Goal: Task Accomplishment & Management: Use online tool/utility

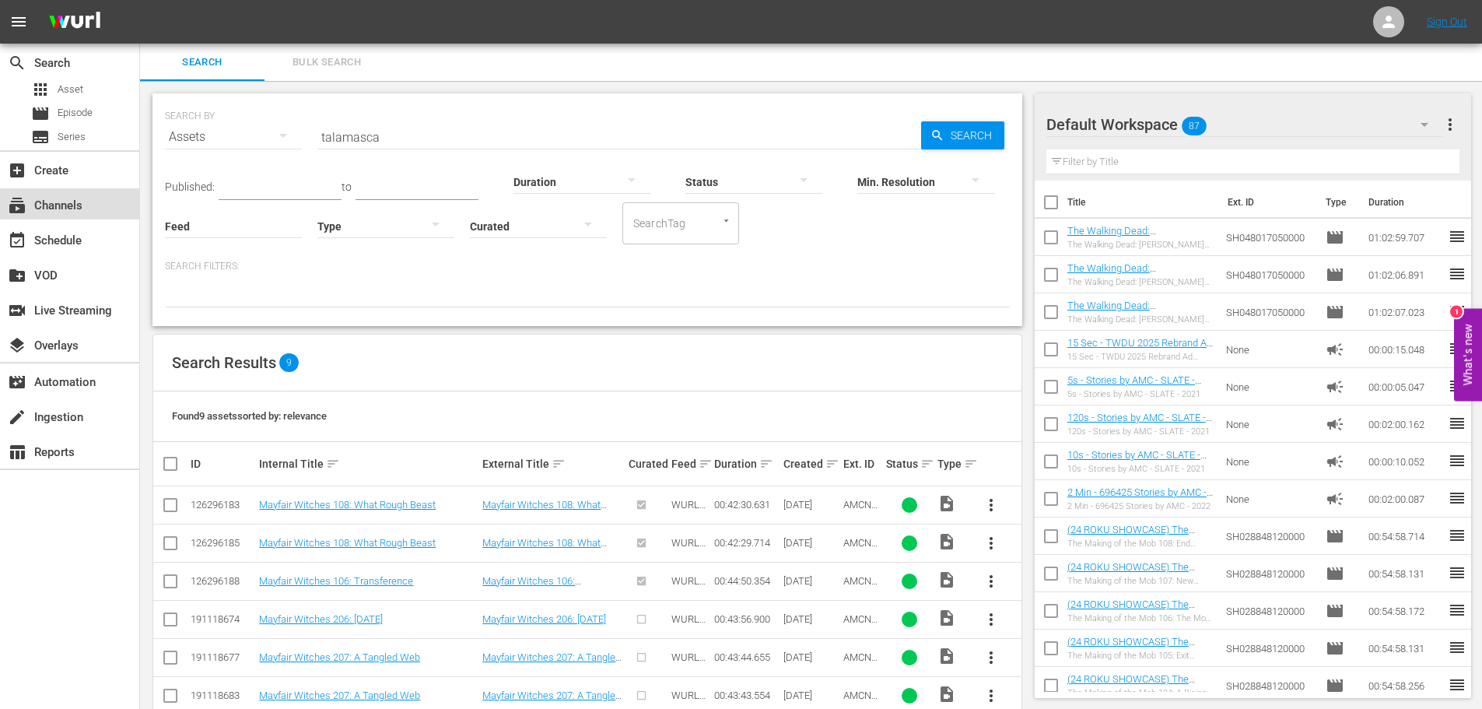
click at [65, 203] on div "subscriptions Channels" at bounding box center [43, 203] width 87 height 14
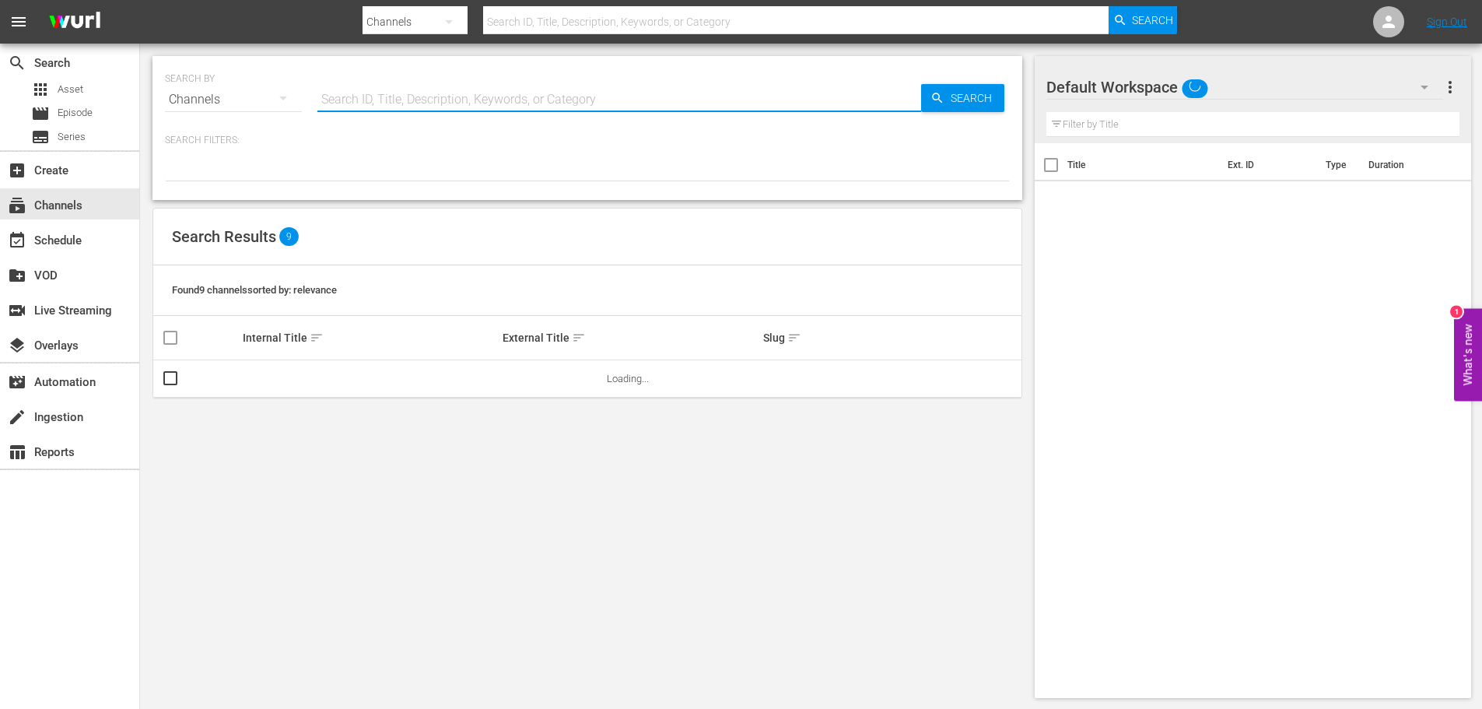
click at [390, 90] on input "text" at bounding box center [619, 99] width 604 height 37
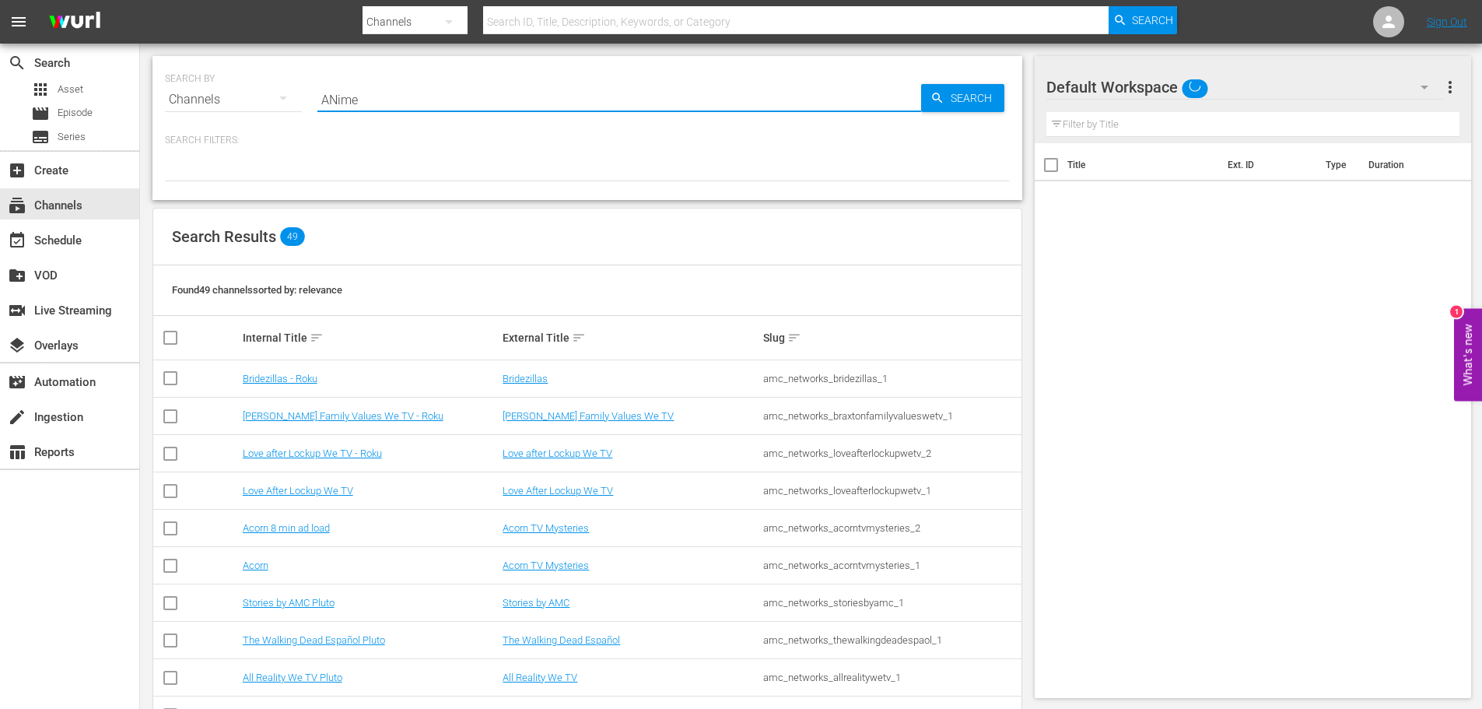
type input "ANime"
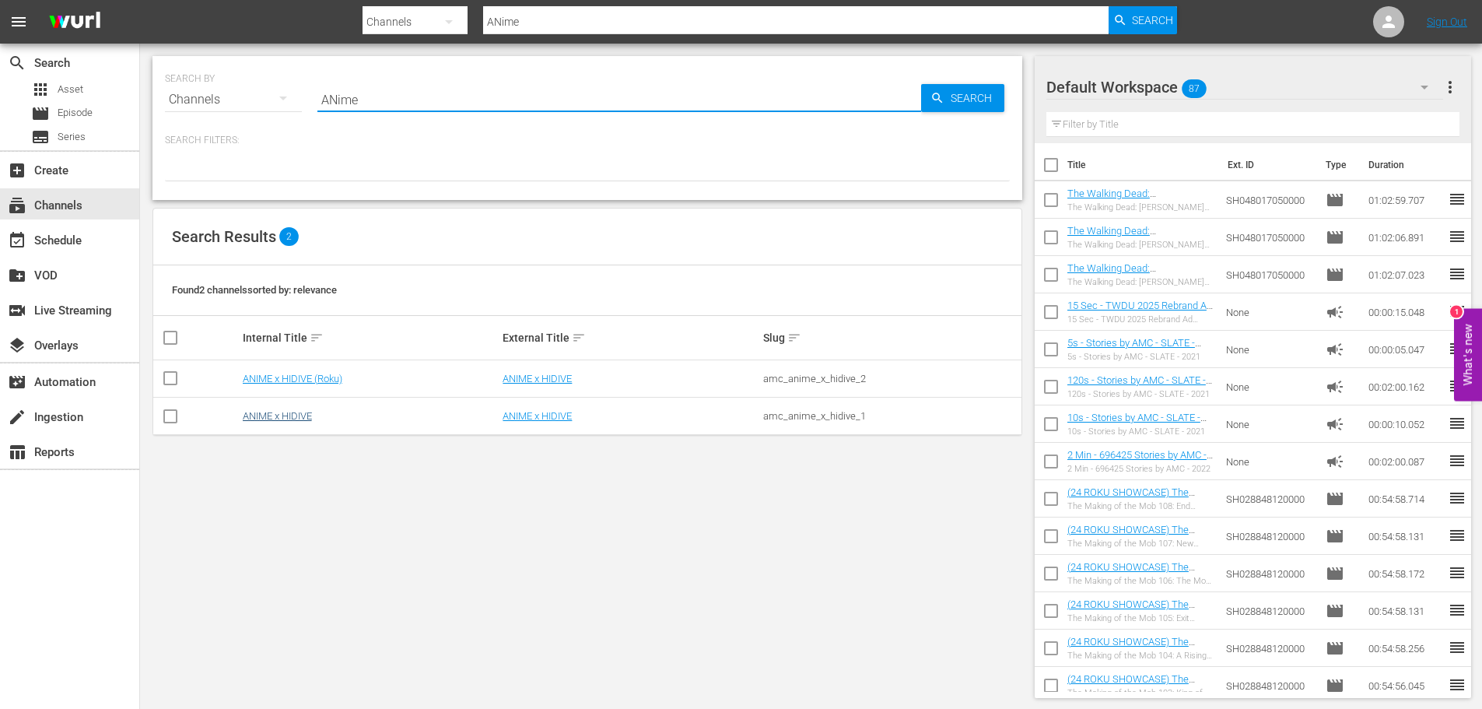
type input "ANime"
click at [281, 416] on link "ANIME x HIDIVE" at bounding box center [277, 416] width 69 height 12
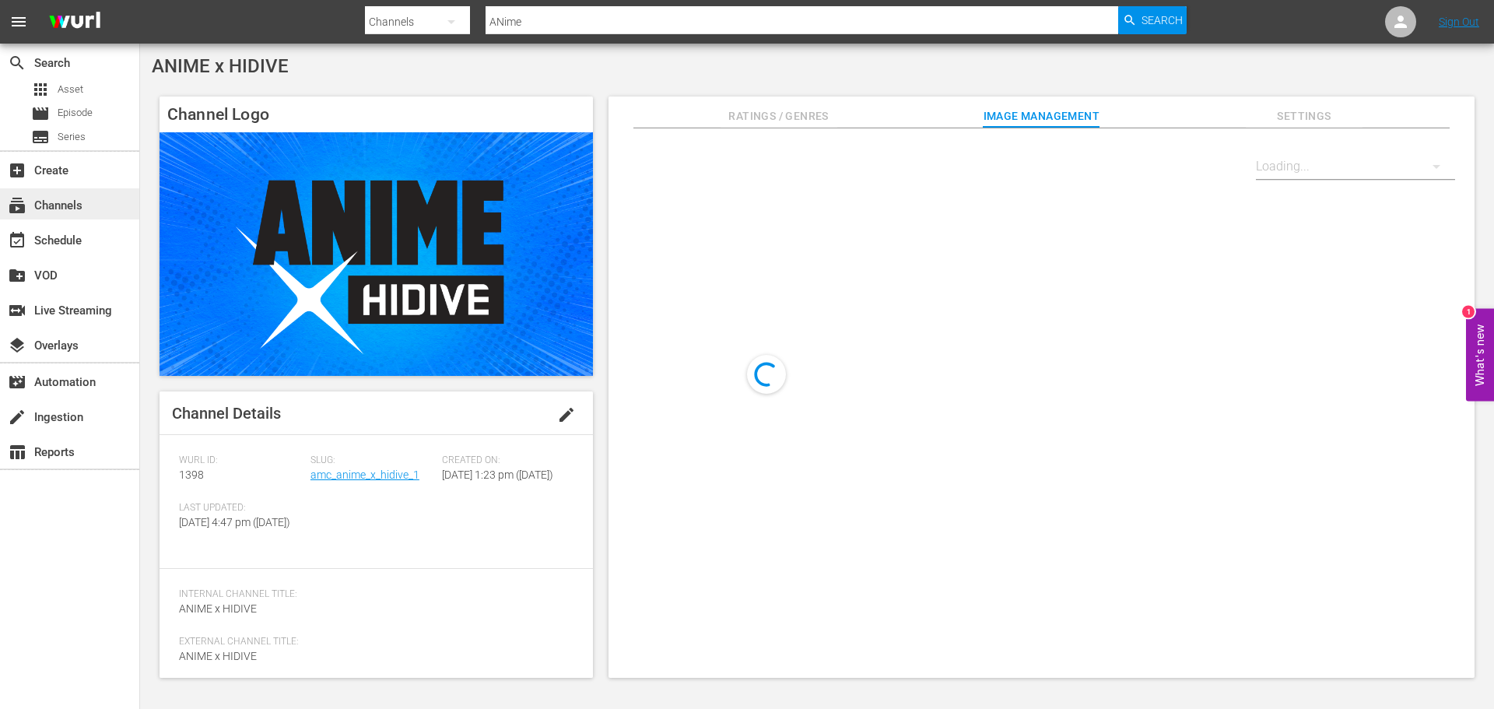
click at [79, 199] on div "subscriptions Channels" at bounding box center [43, 203] width 87 height 14
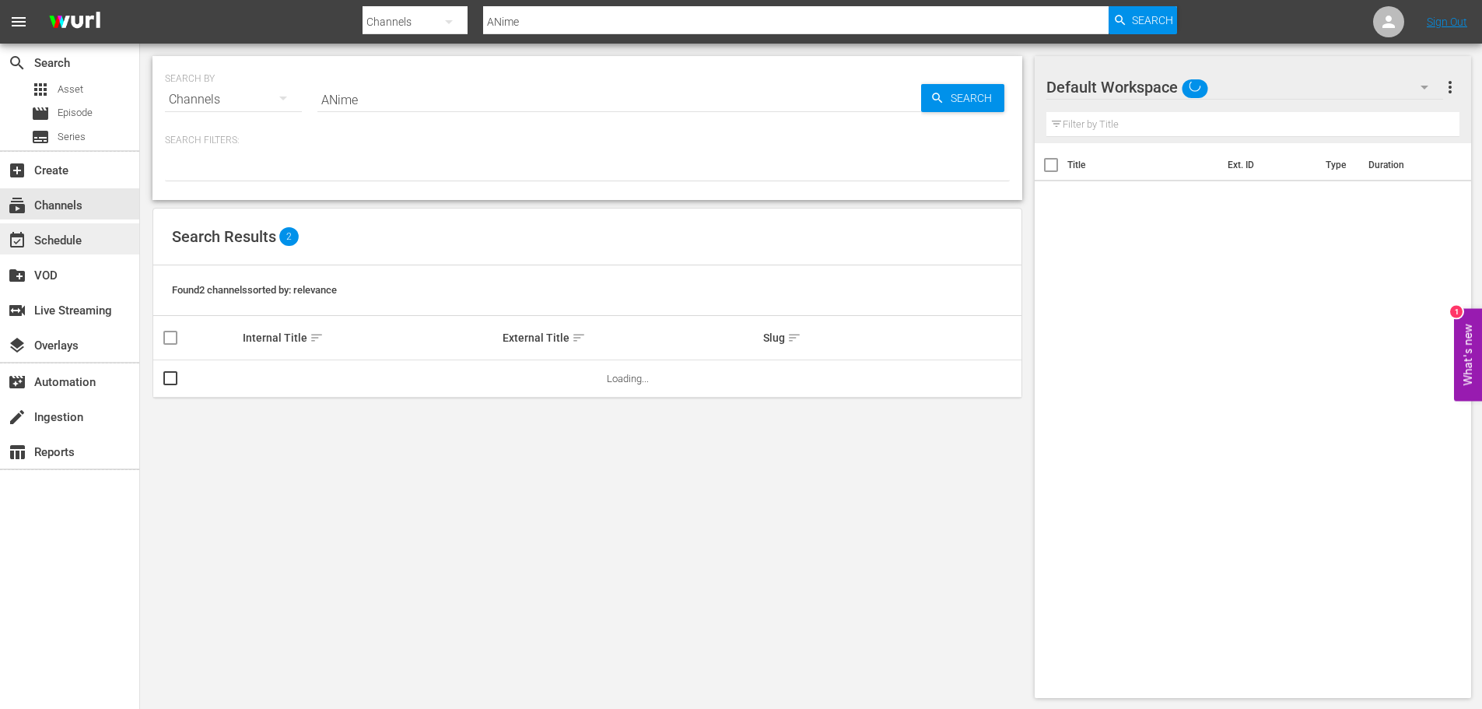
click at [92, 240] on div "event_available Schedule" at bounding box center [69, 238] width 139 height 31
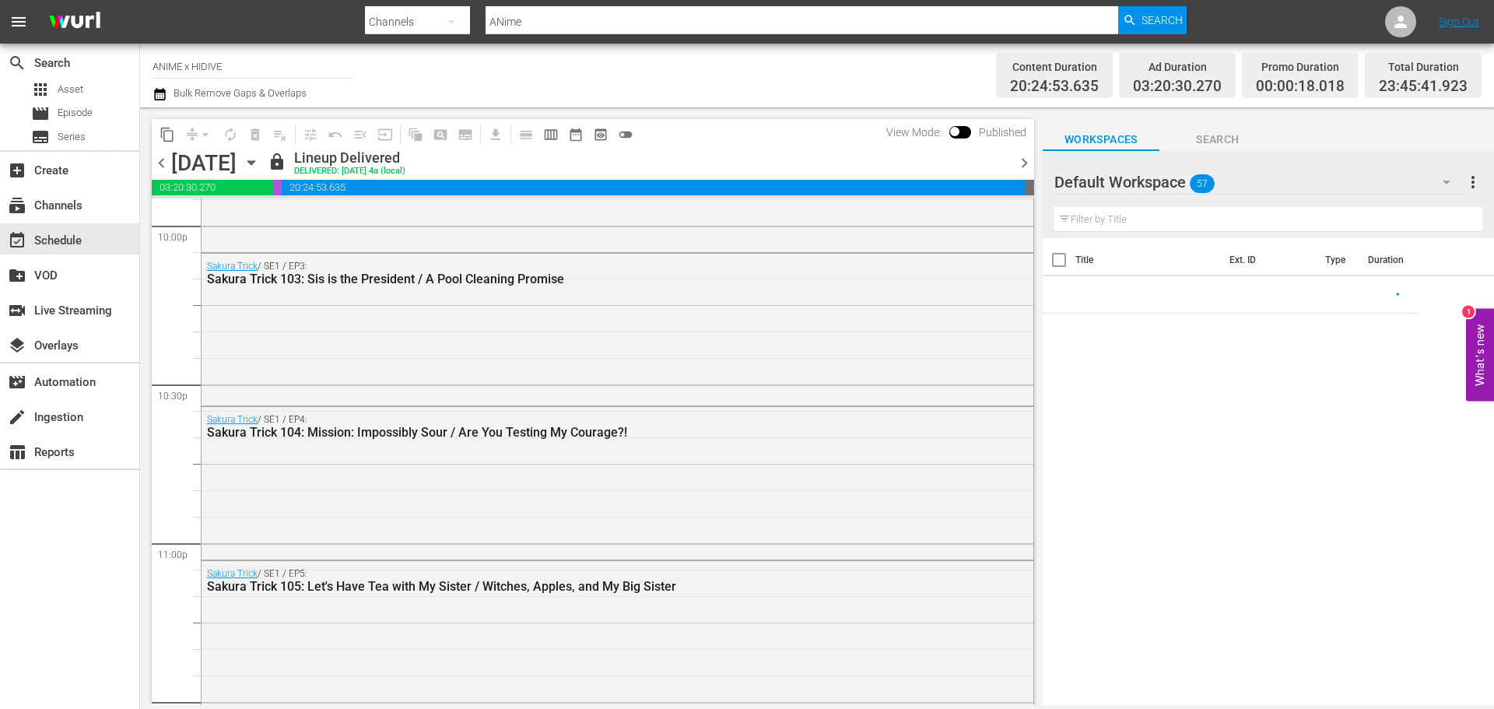
scroll to position [7119, 0]
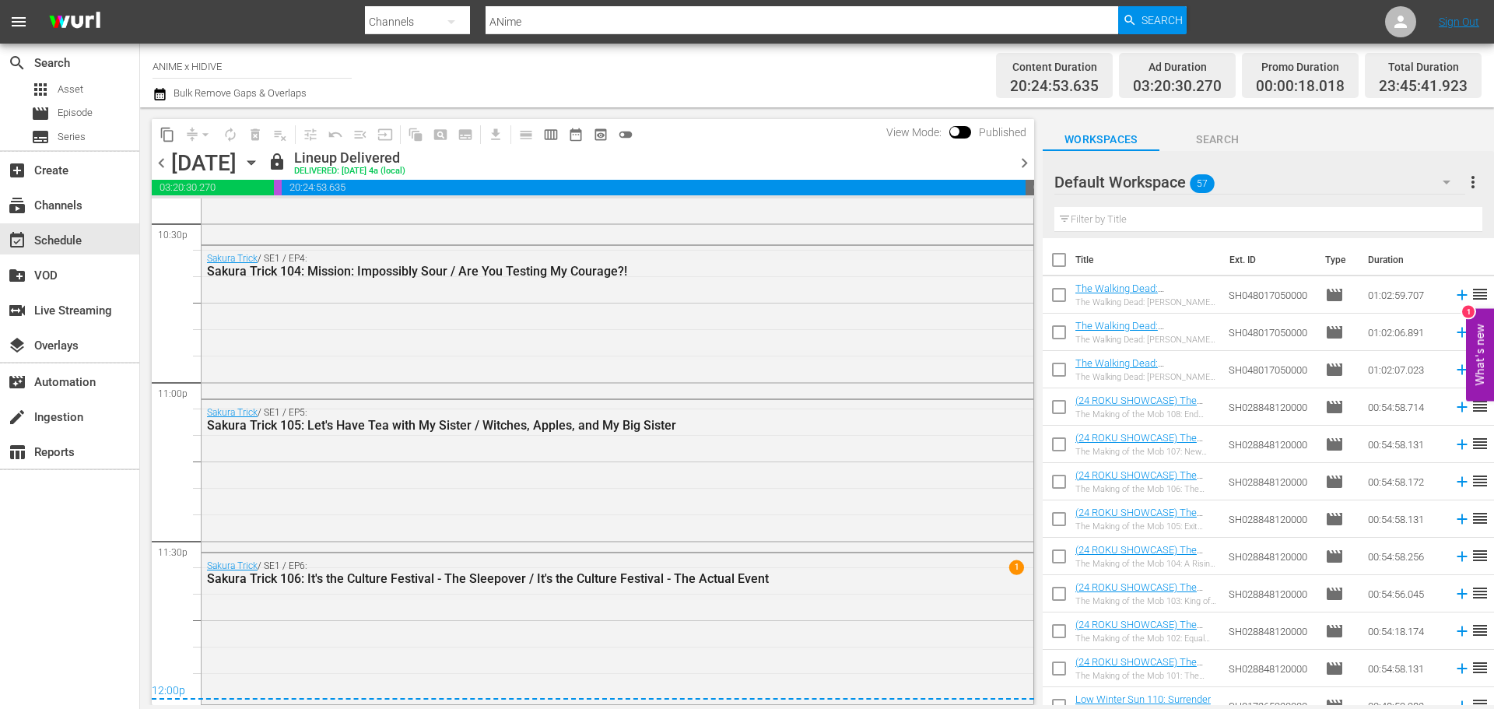
click at [237, 160] on div "[DATE]" at bounding box center [203, 163] width 65 height 26
click at [260, 164] on icon "button" at bounding box center [251, 162] width 17 height 17
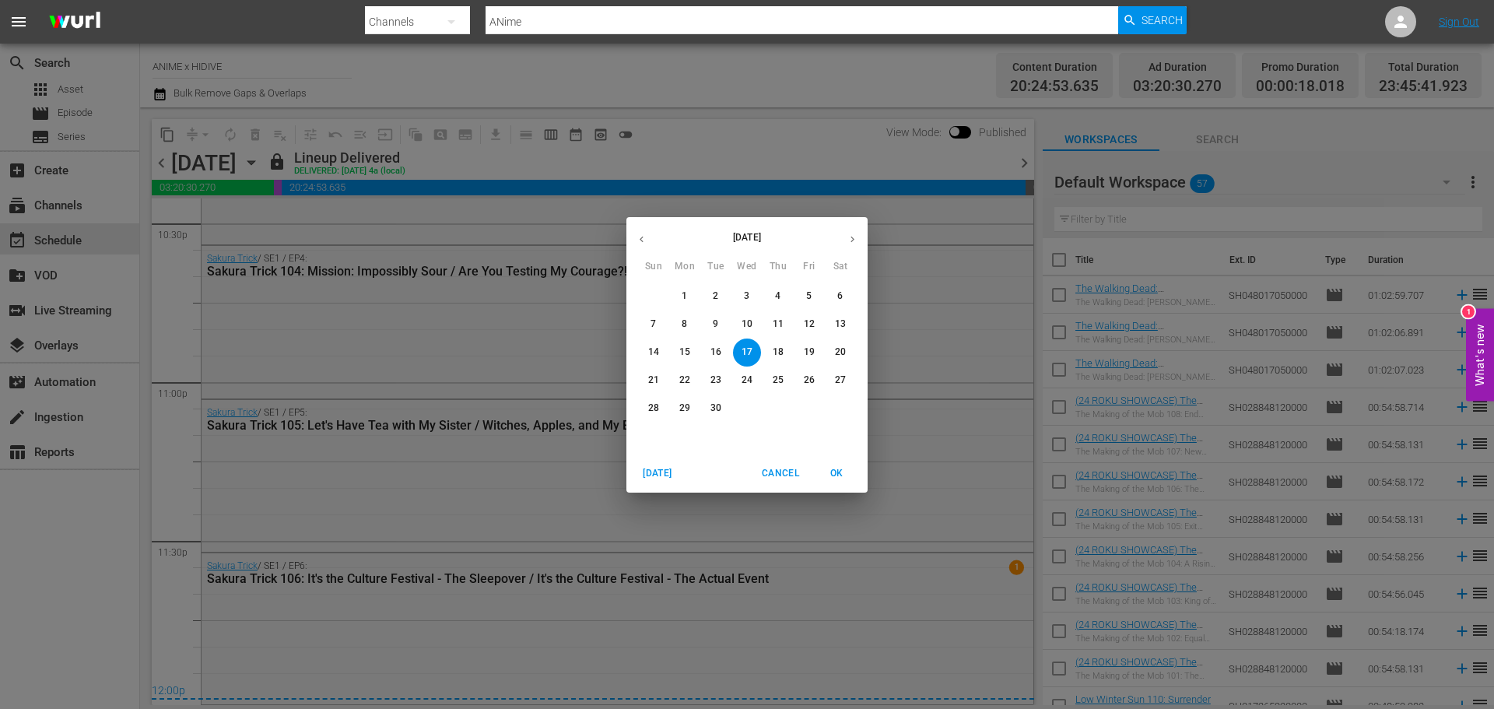
click at [778, 349] on p "18" at bounding box center [778, 352] width 11 height 13
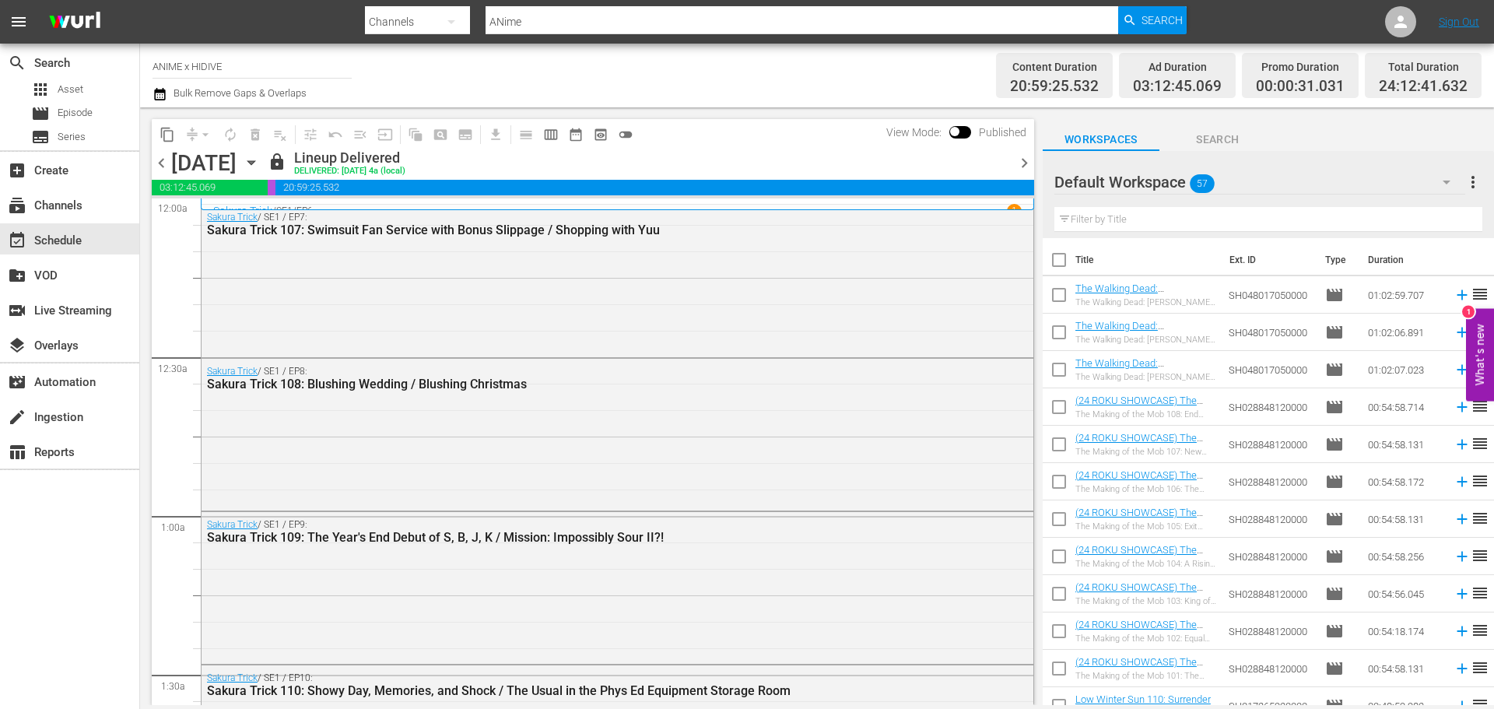
click at [260, 166] on icon "button" at bounding box center [251, 162] width 17 height 17
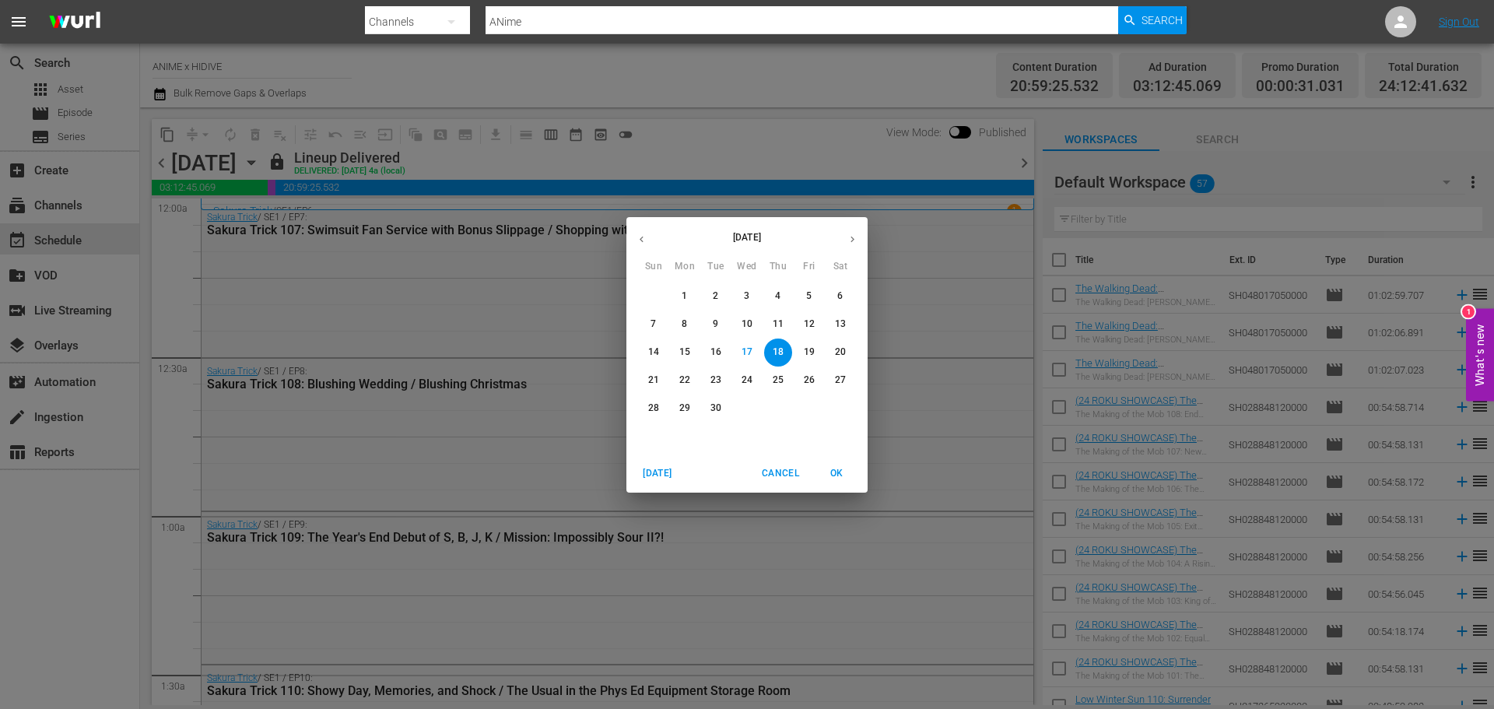
click at [808, 349] on p "19" at bounding box center [809, 352] width 11 height 13
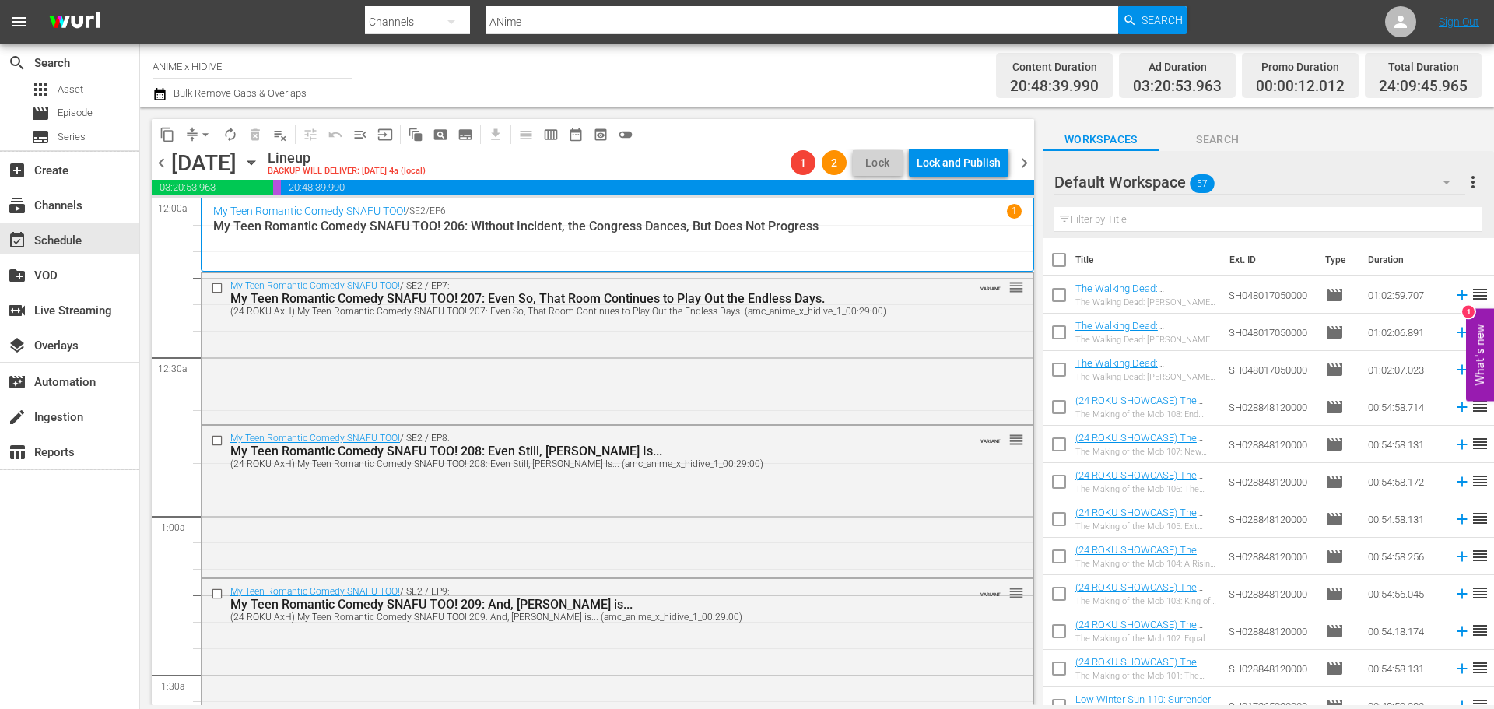
click at [260, 165] on icon "button" at bounding box center [251, 162] width 17 height 17
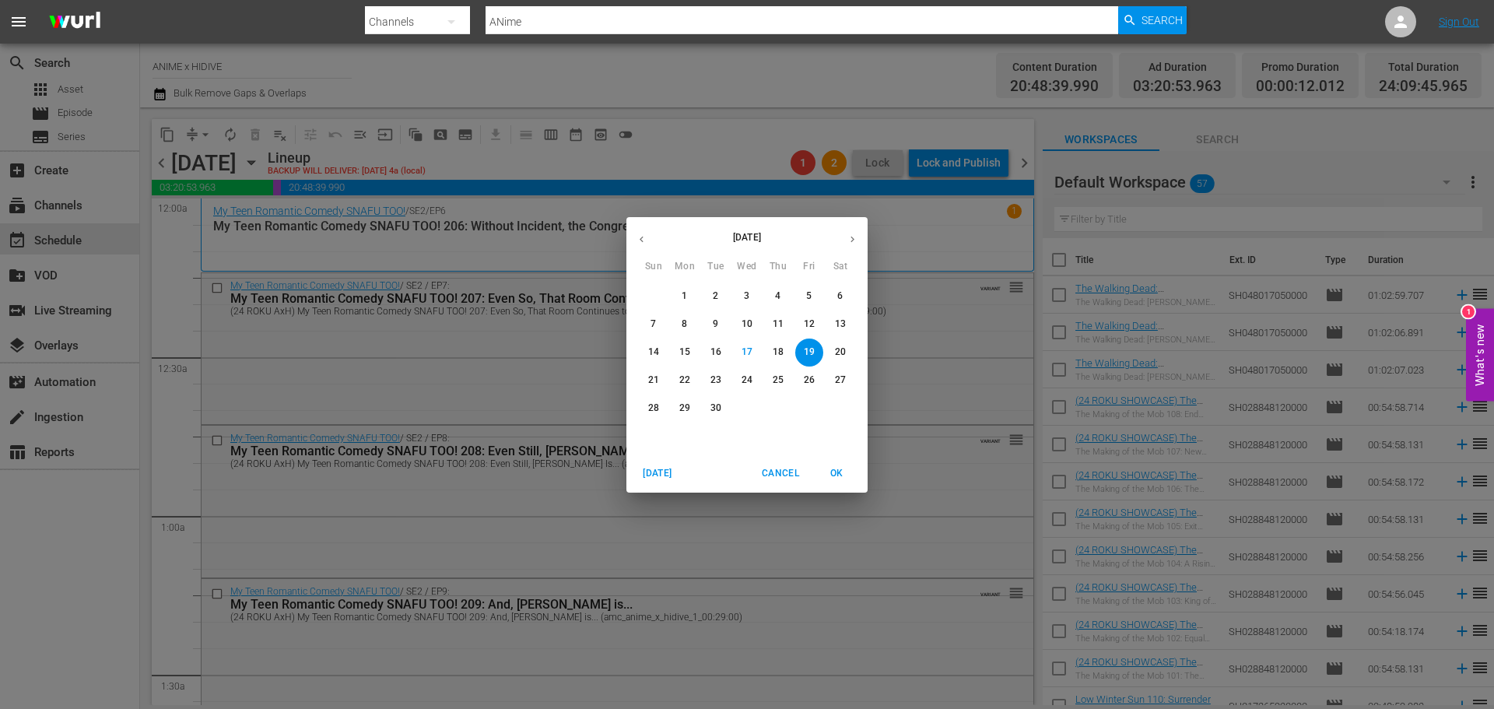
click at [834, 350] on span "20" at bounding box center [840, 352] width 28 height 13
